Goal: Task Accomplishment & Management: Use online tool/utility

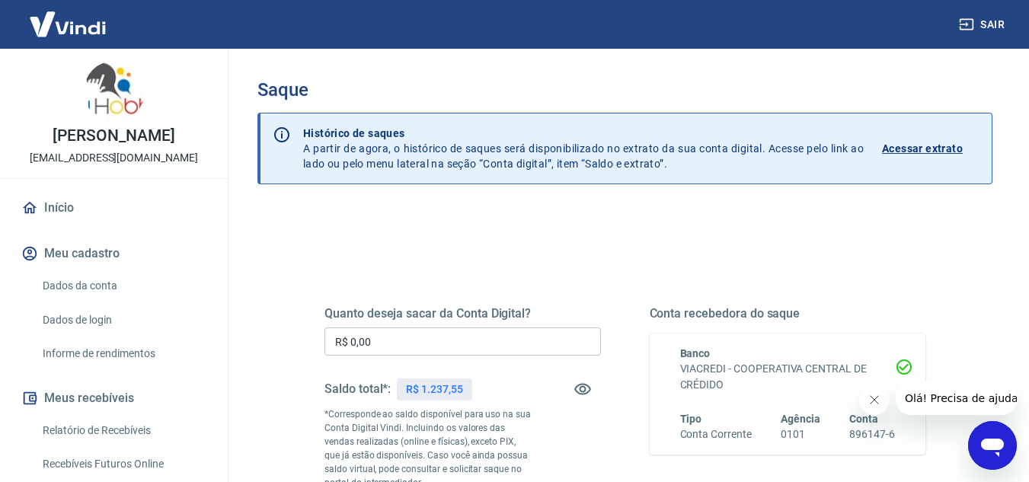
click at [422, 340] on input "R$ 0,00" at bounding box center [462, 341] width 276 height 28
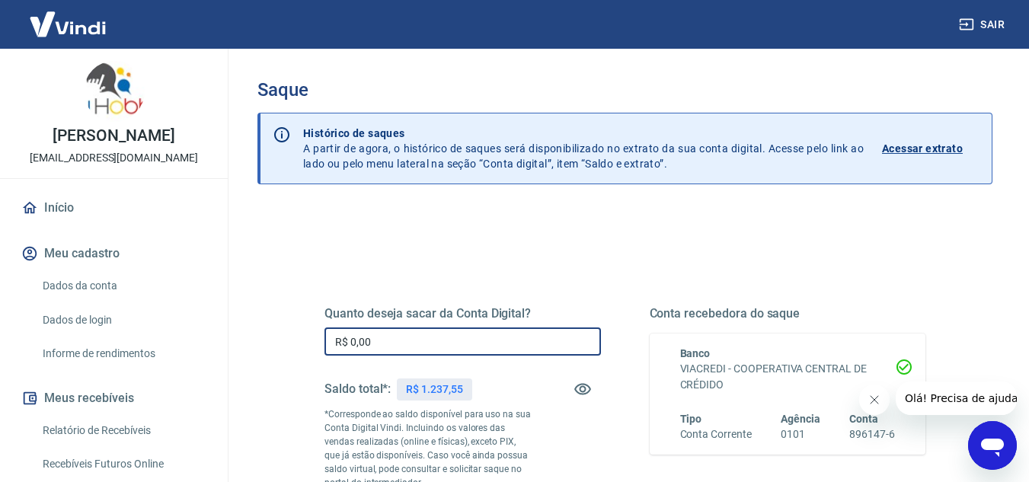
click at [422, 340] on input "R$ 0,00" at bounding box center [462, 341] width 276 height 28
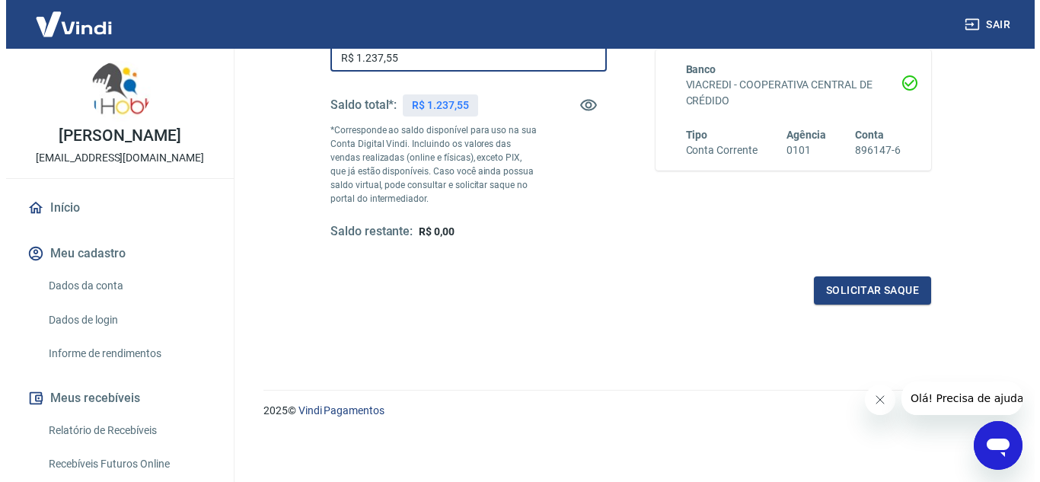
scroll to position [285, 0]
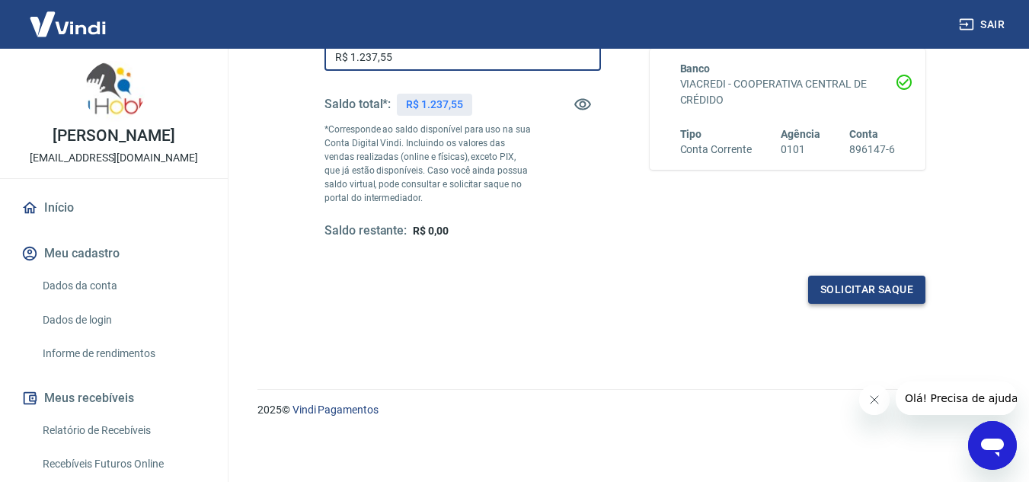
type input "R$ 1.237,55"
click at [880, 289] on button "Solicitar saque" at bounding box center [866, 290] width 117 height 28
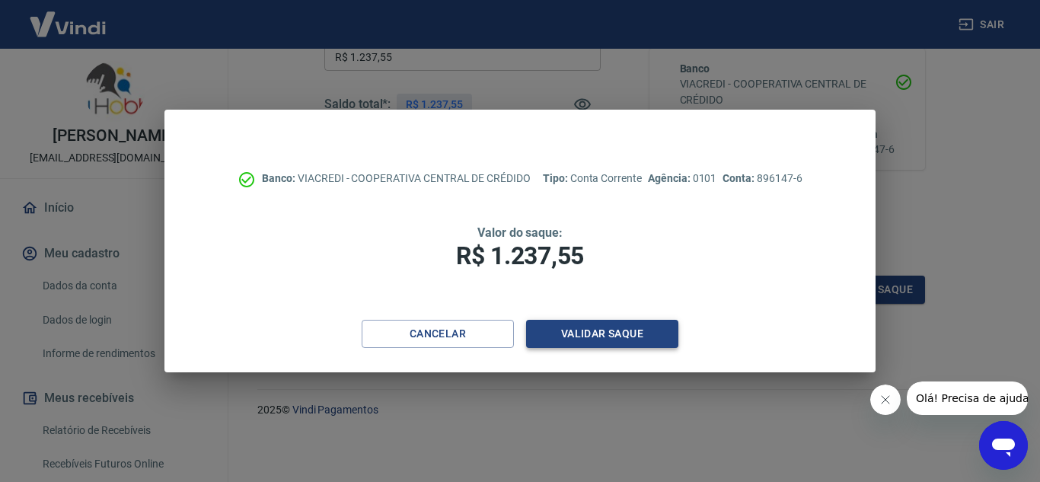
click at [643, 332] on button "Validar saque" at bounding box center [602, 334] width 152 height 28
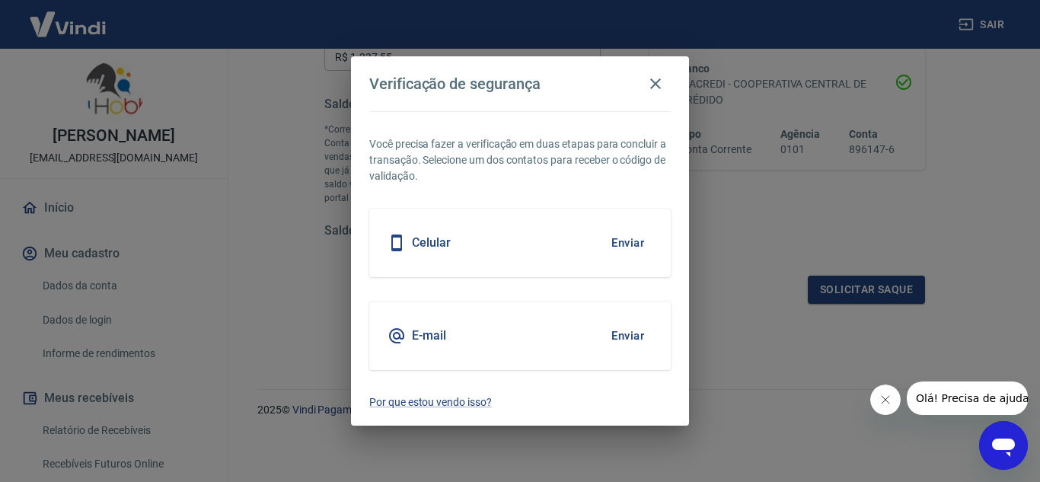
click at [631, 332] on button "Enviar" at bounding box center [627, 336] width 49 height 32
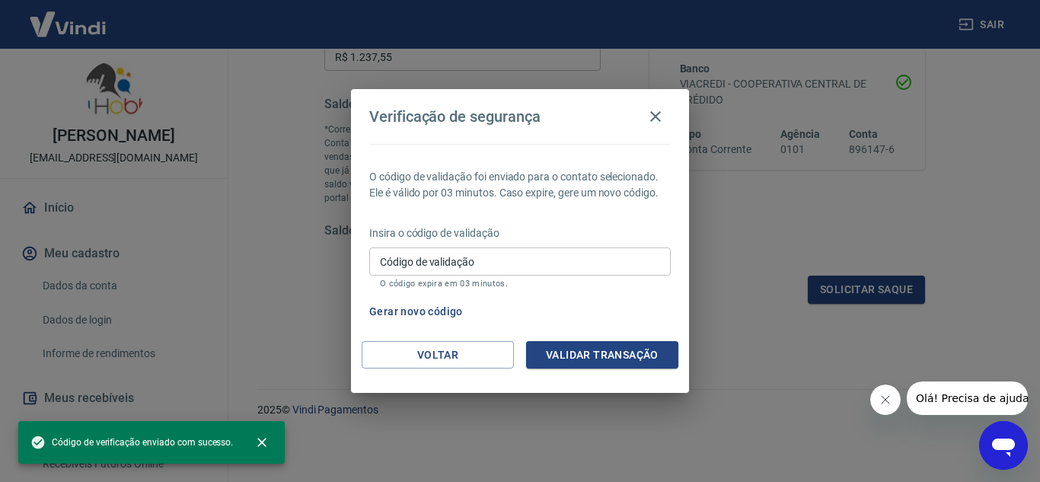
click at [445, 291] on div "Insira o código de validação Código de validação Código de validação O código e…" at bounding box center [520, 258] width 302 height 66
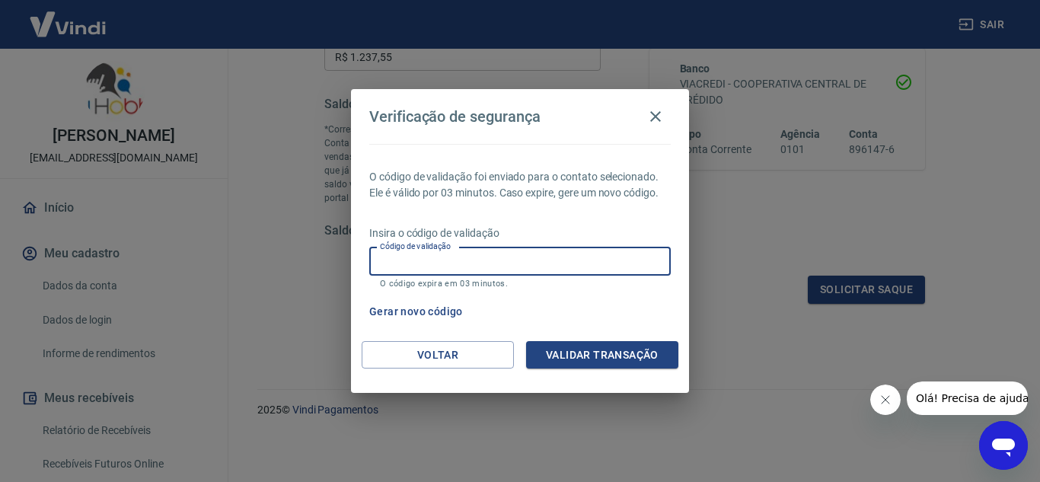
click at [445, 263] on input "Código de validação" at bounding box center [520, 261] width 302 height 28
paste input "989878"
type input "989878"
click at [602, 346] on button "Validar transação" at bounding box center [602, 355] width 152 height 28
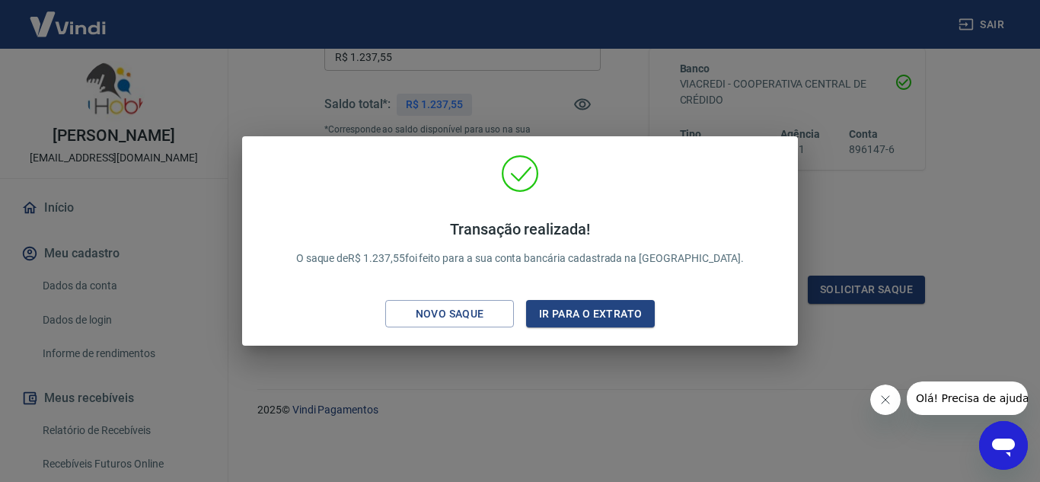
click at [590, 385] on div "Transação realizada! O saque de R$ 1.237,55 foi feito para a sua conta bancária…" at bounding box center [520, 241] width 1040 height 482
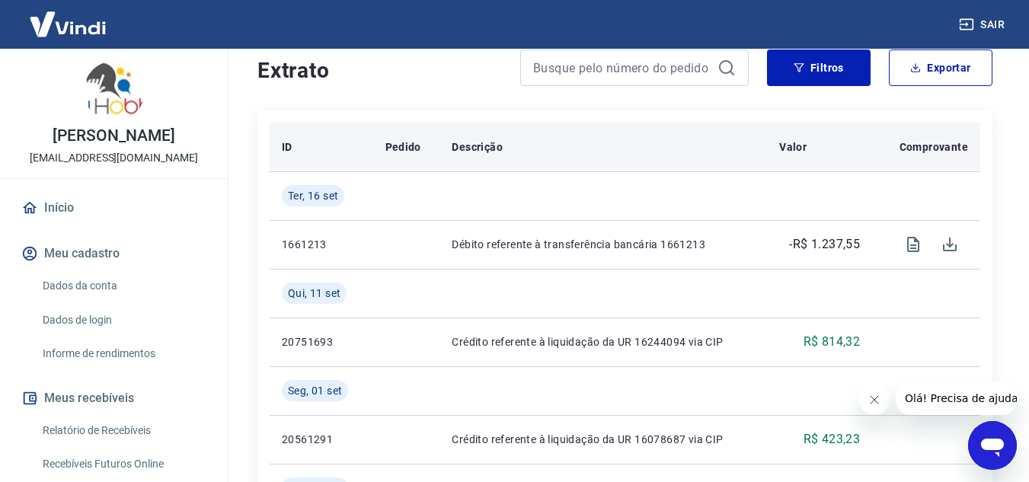
scroll to position [305, 0]
